Goal: Transaction & Acquisition: Purchase product/service

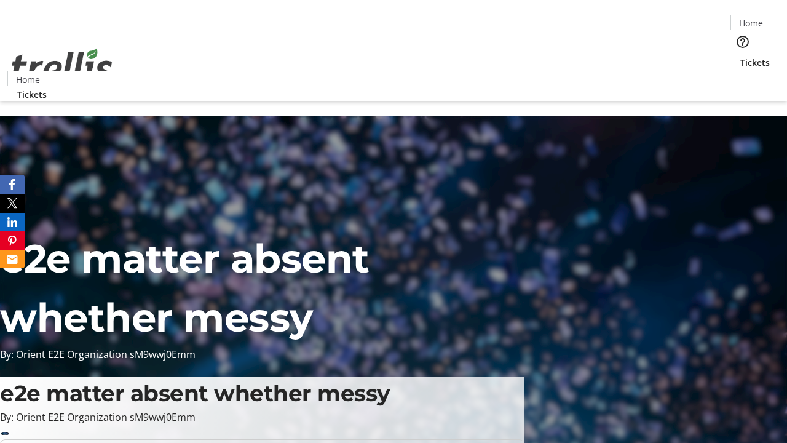
click at [741, 56] on span "Tickets" at bounding box center [756, 62] width 30 height 13
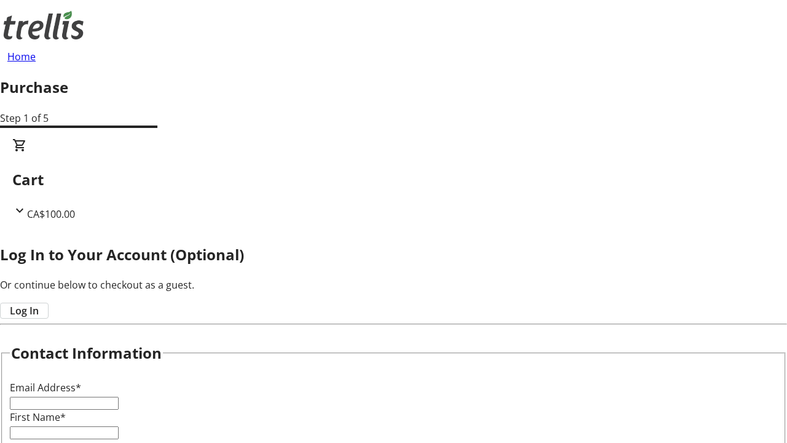
type input "FREE"
type input "[EMAIL_ADDRESS][DOMAIN_NAME]"
type input "[PERSON_NAME]"
